Goal: Navigation & Orientation: Find specific page/section

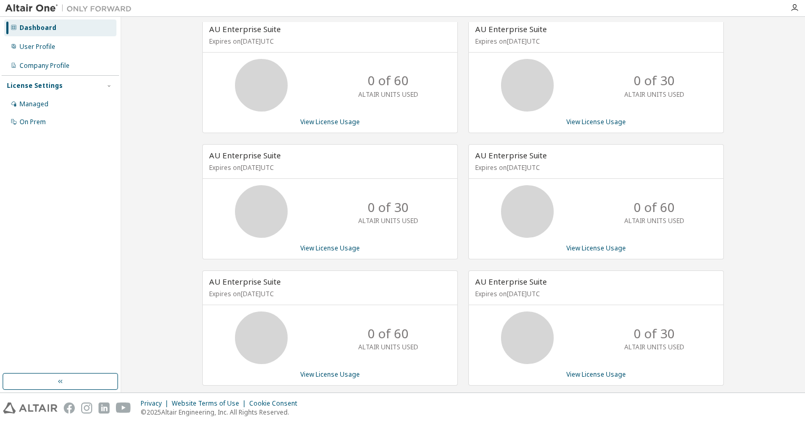
scroll to position [11, 0]
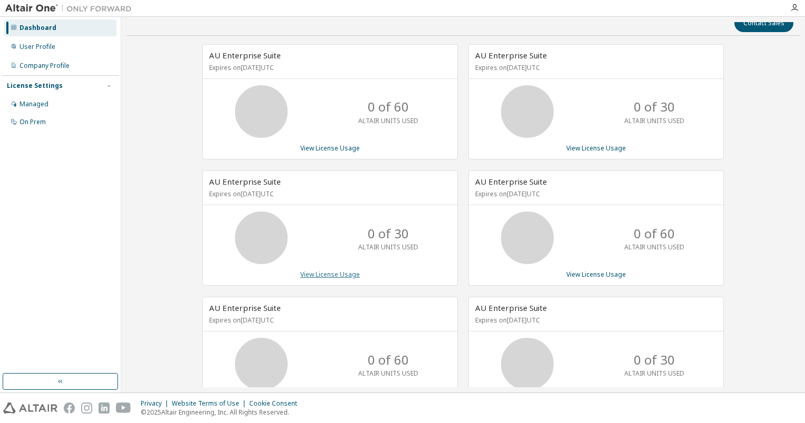
click at [322, 275] on link "View License Usage" at bounding box center [330, 274] width 60 height 9
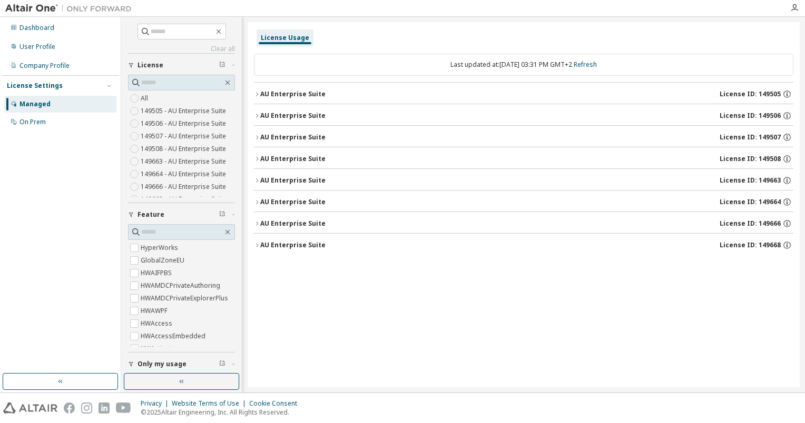
click at [256, 92] on icon "button" at bounding box center [257, 94] width 6 height 6
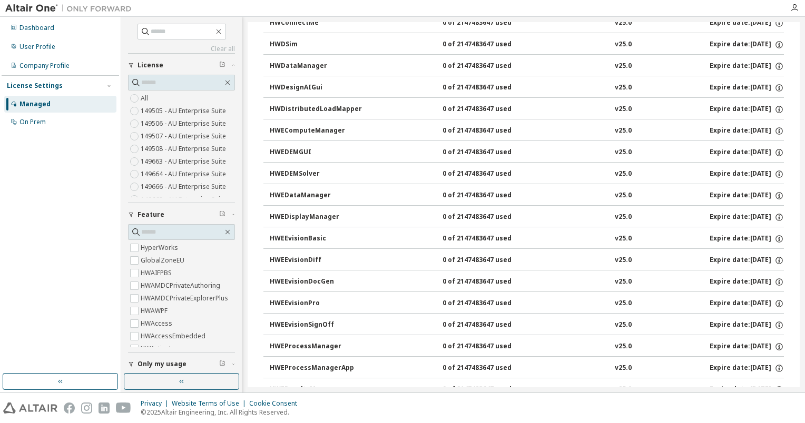
scroll to position [948, 0]
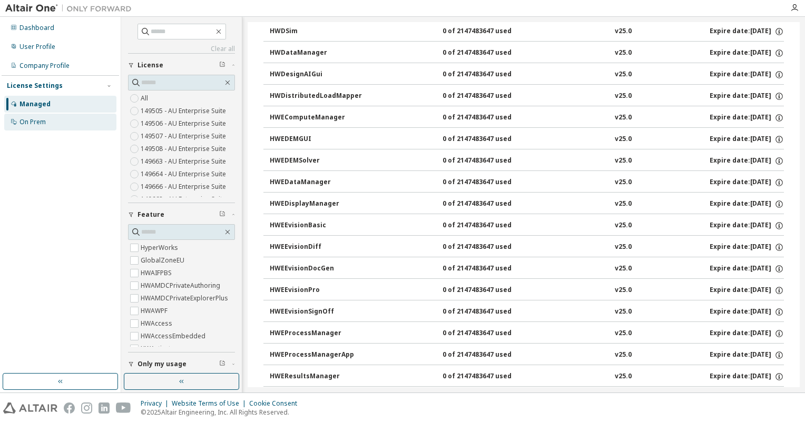
click at [32, 124] on div "On Prem" at bounding box center [32, 122] width 26 height 8
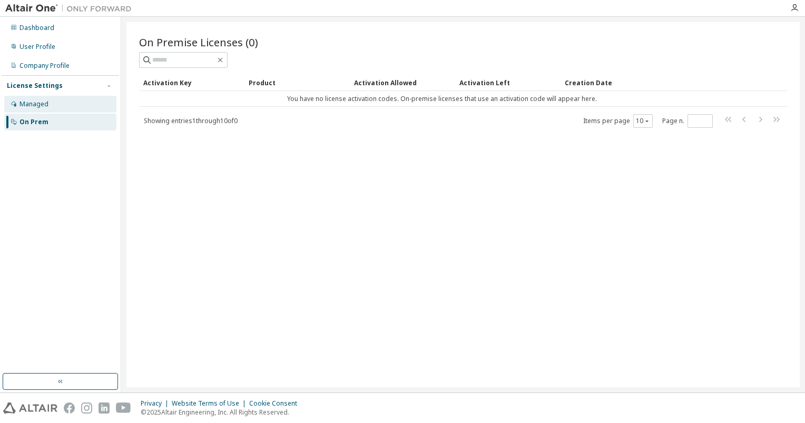
click at [42, 108] on div "Managed" at bounding box center [33, 104] width 29 height 8
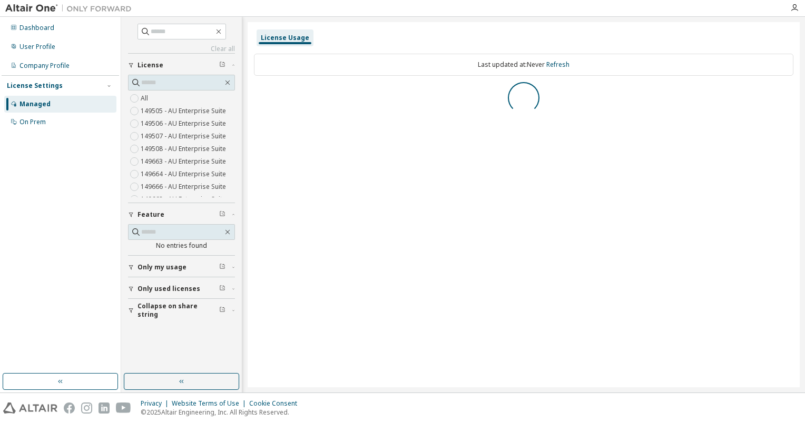
click at [174, 268] on span "Only my usage" at bounding box center [161, 267] width 49 height 8
click at [49, 258] on div "Dashboard User Profile Company Profile License Settings Managed On Prem" at bounding box center [60, 195] width 117 height 354
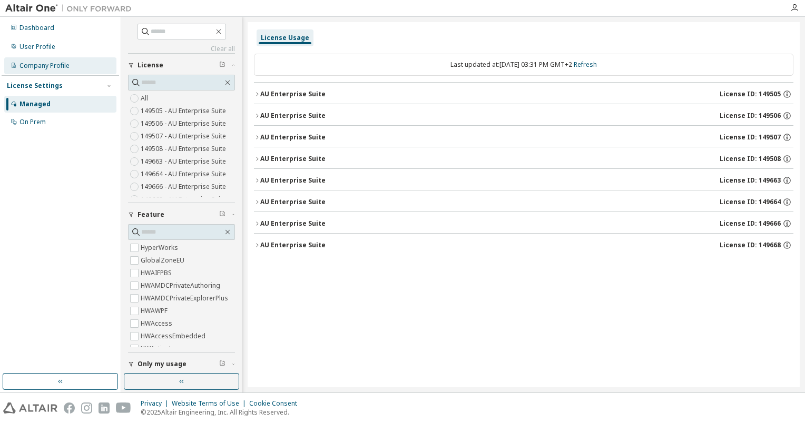
click at [51, 67] on div "Company Profile" at bounding box center [44, 66] width 50 height 8
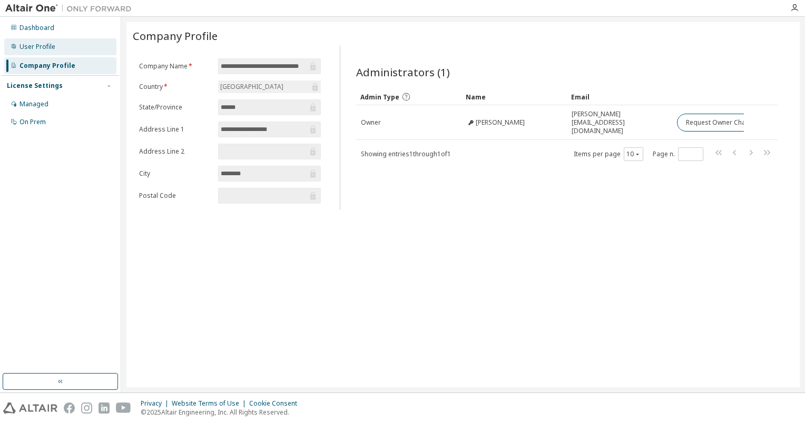
click at [28, 48] on div "User Profile" at bounding box center [37, 47] width 36 height 8
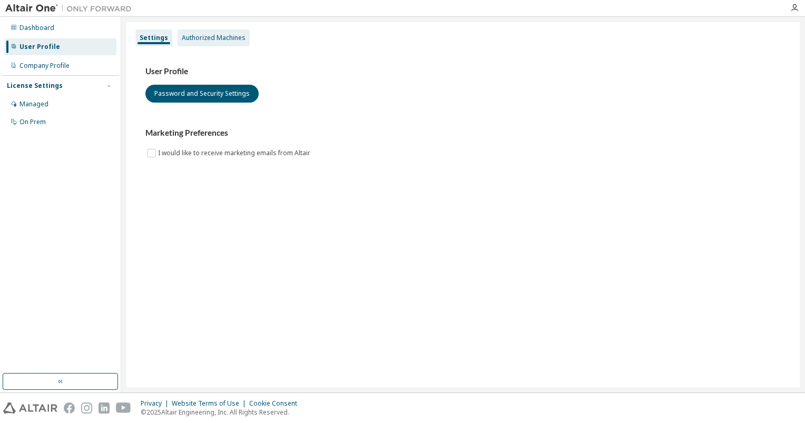
click at [198, 35] on div "Authorized Machines" at bounding box center [214, 38] width 64 height 8
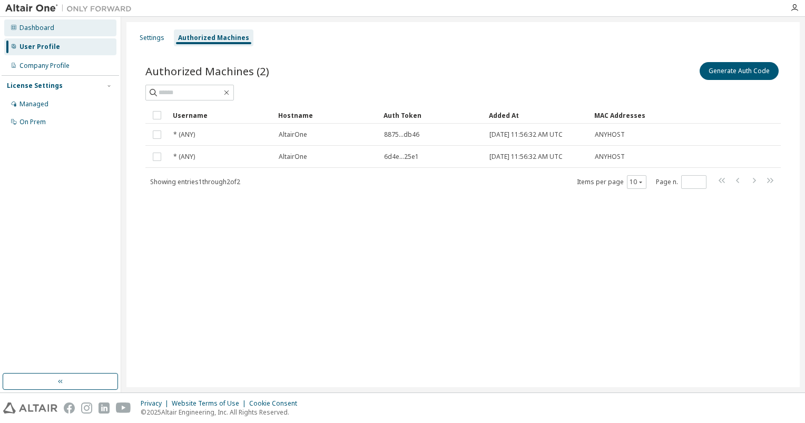
click at [34, 29] on div "Dashboard" at bounding box center [36, 28] width 35 height 8
